Goal: Transaction & Acquisition: Download file/media

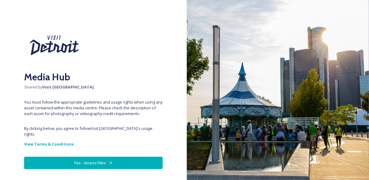
click at [102, 160] on button "Yes - Access Files" at bounding box center [93, 162] width 139 height 12
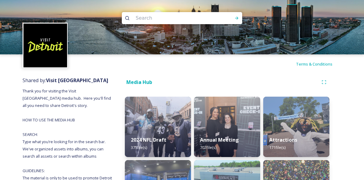
click at [144, 20] on input at bounding box center [174, 17] width 83 height 13
type input "marathon"
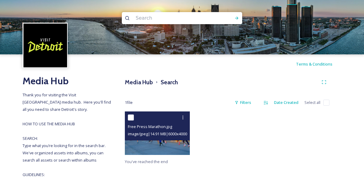
click at [162, 143] on img at bounding box center [157, 132] width 65 height 43
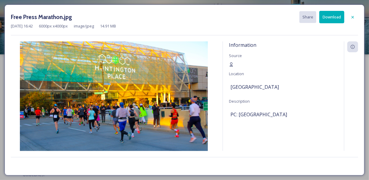
click at [342, 16] on button "Download" at bounding box center [331, 17] width 25 height 12
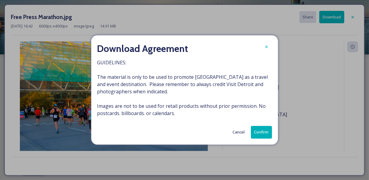
click at [263, 136] on button "Confirm" at bounding box center [261, 132] width 21 height 12
